Goal: Check status: Check status

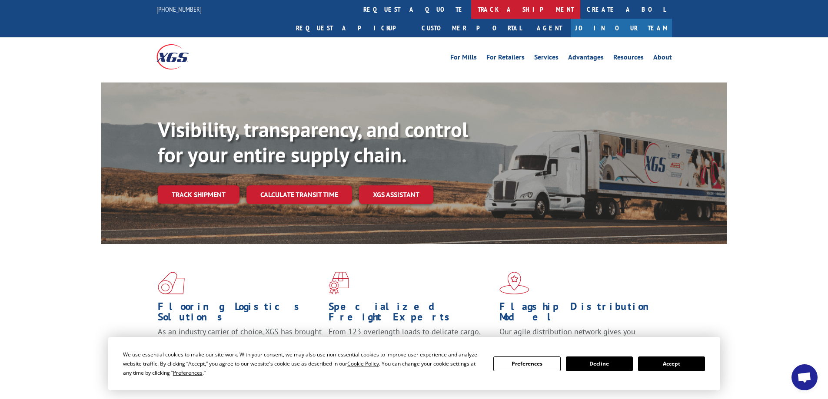
click at [471, 8] on link "track a shipment" at bounding box center [525, 9] width 109 height 19
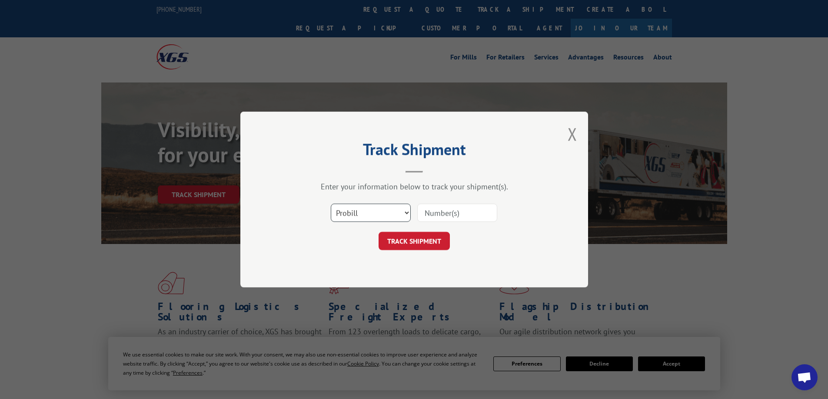
click at [385, 217] on select "Select category... Probill BOL PO" at bounding box center [371, 213] width 80 height 18
select select "bol"
click at [331, 204] on select "Select category... Probill BOL PO" at bounding box center [371, 213] width 80 height 18
click at [434, 214] on input at bounding box center [457, 213] width 80 height 18
paste input "439690"
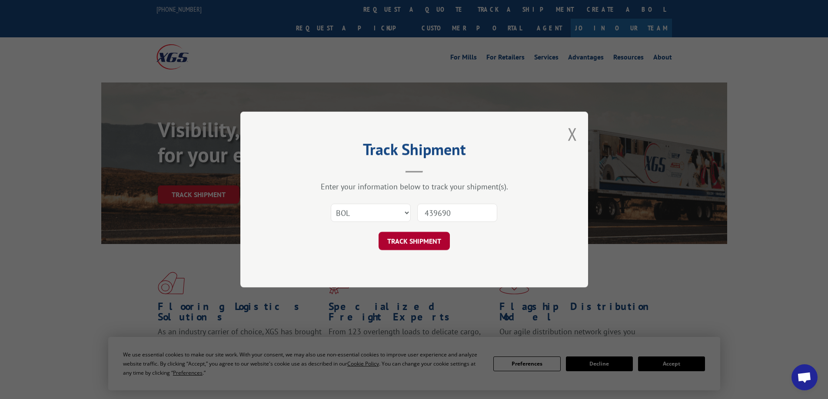
type input "439690"
click at [419, 239] on button "TRACK SHIPMENT" at bounding box center [414, 241] width 71 height 18
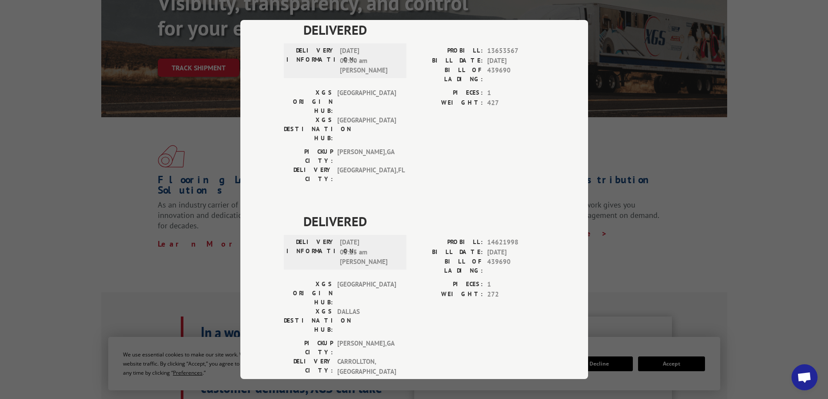
scroll to position [130, 0]
